Goal: Find specific page/section: Find specific page/section

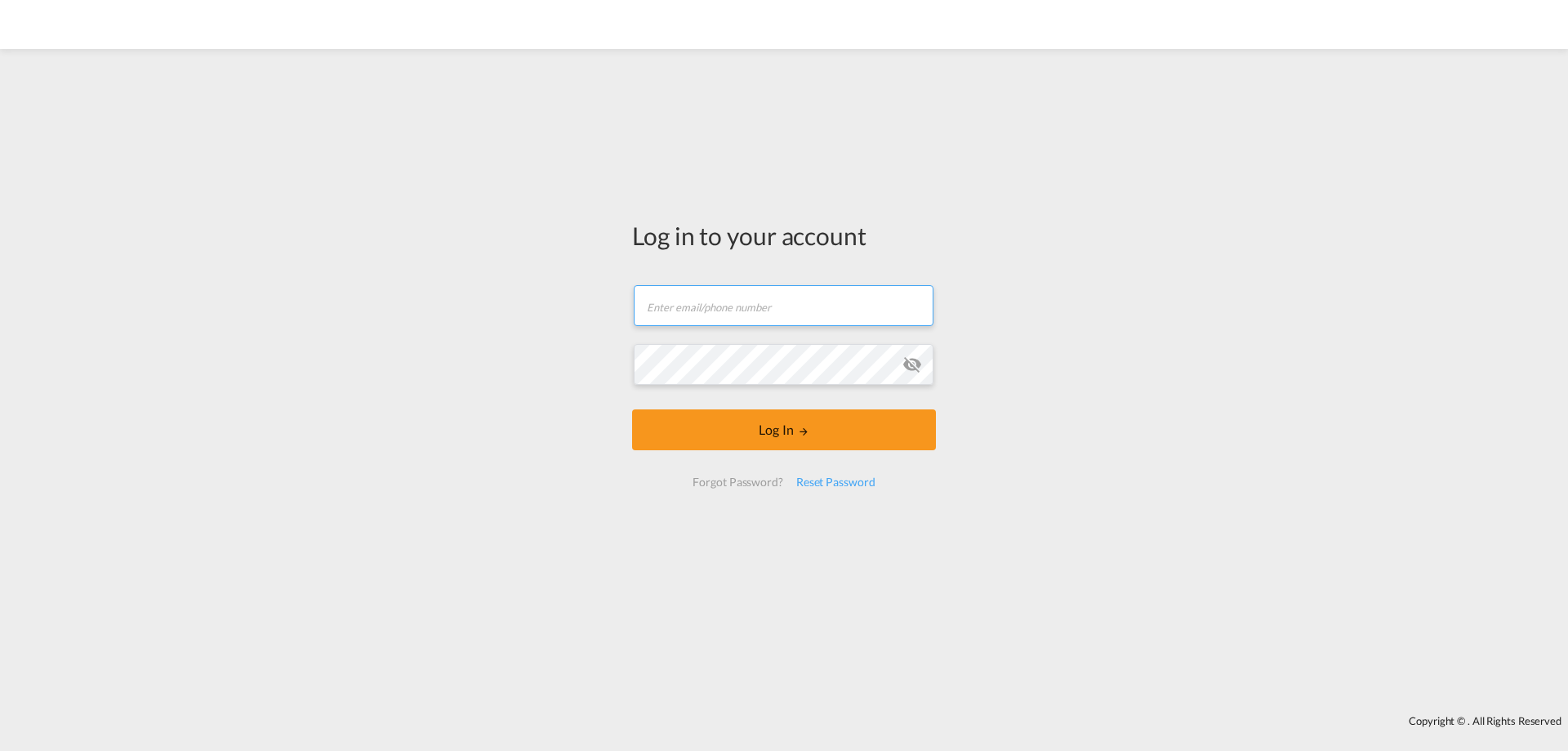
click at [714, 306] on input "text" at bounding box center [784, 305] width 300 height 41
